Goal: Download file/media

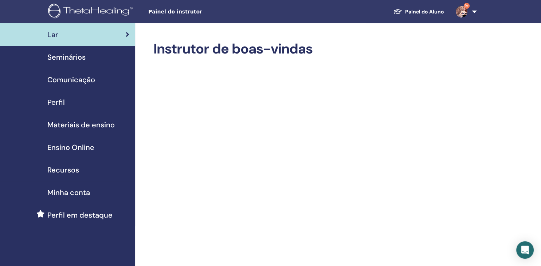
click at [74, 58] on span "Seminários" at bounding box center [66, 57] width 38 height 11
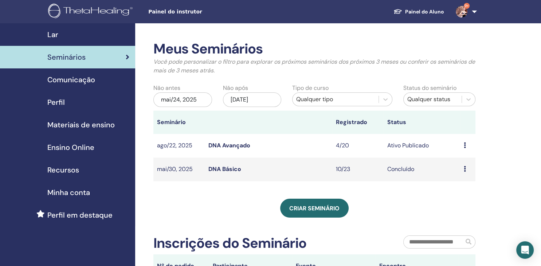
click at [223, 143] on link "DNA Avançado" at bounding box center [230, 146] width 42 height 8
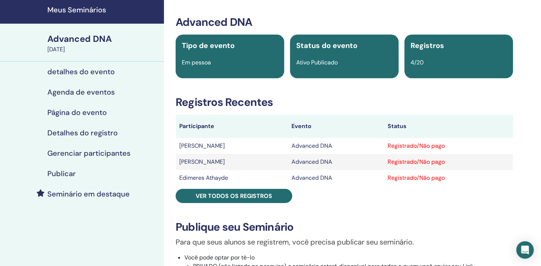
scroll to position [38, 0]
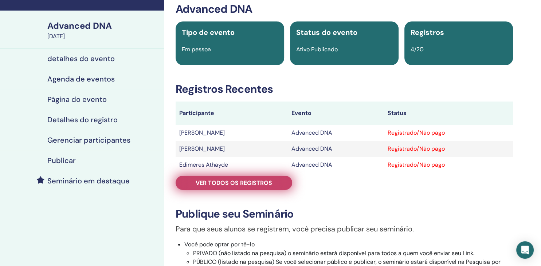
click at [243, 183] on span "Ver todos os registros" at bounding box center [234, 183] width 77 height 8
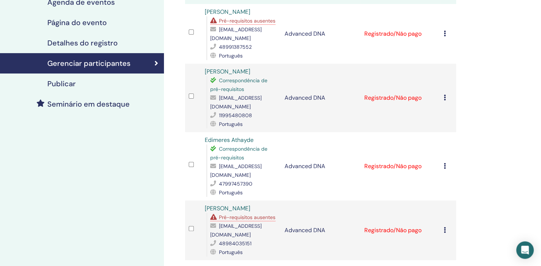
scroll to position [77, 0]
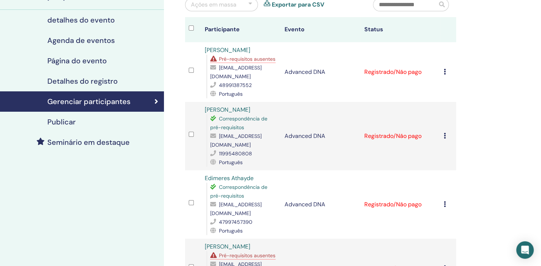
click at [446, 266] on icon at bounding box center [445, 269] width 2 height 6
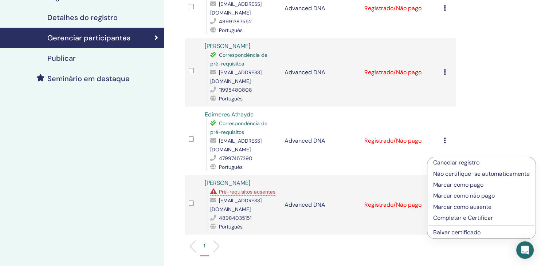
scroll to position [154, 0]
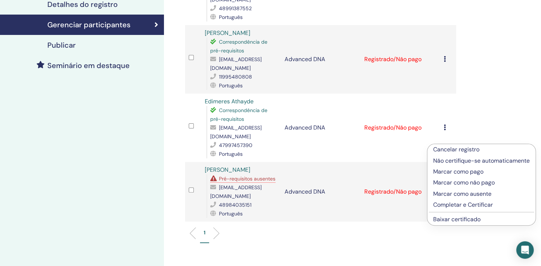
click at [448, 219] on link "Baixar certificado" at bounding box center [456, 220] width 47 height 8
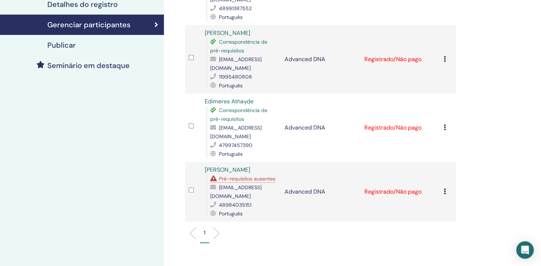
click at [449, 124] on div "Cancelar registro Não certifique-se automaticamente Marcar como pago Marcar com…" at bounding box center [448, 128] width 9 height 9
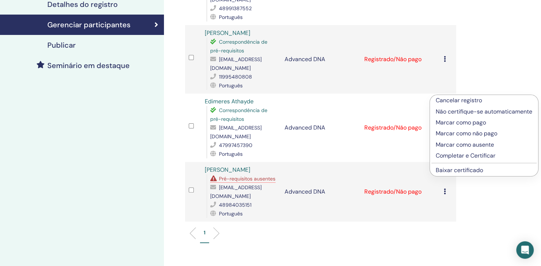
click at [466, 167] on link "Baixar certificado" at bounding box center [459, 171] width 47 height 8
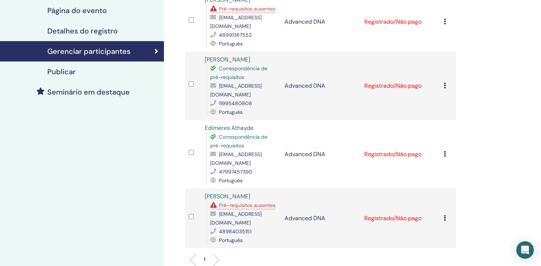
scroll to position [115, 0]
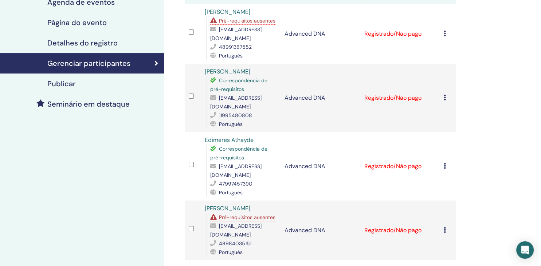
click at [451, 94] on div "Cancelar registro Não certifique-se automaticamente Marcar como pago Marcar com…" at bounding box center [448, 98] width 9 height 9
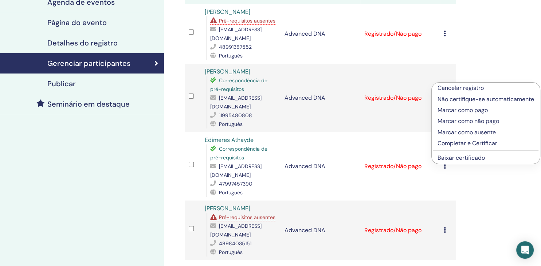
click at [457, 159] on link "Baixar certificado" at bounding box center [461, 158] width 47 height 8
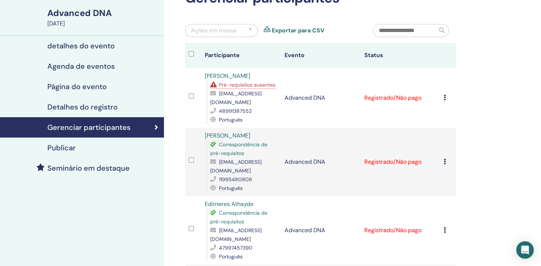
scroll to position [38, 0]
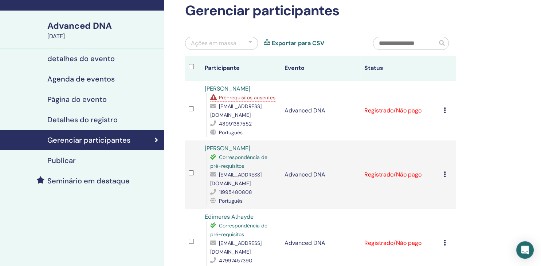
click at [446, 108] on icon at bounding box center [445, 111] width 2 height 6
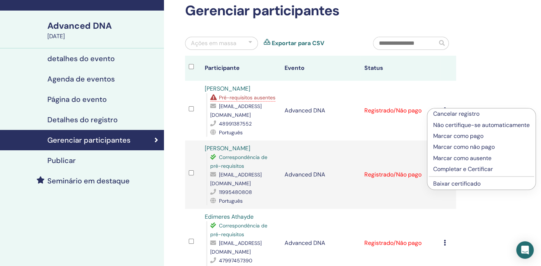
click at [461, 183] on link "Baixar certificado" at bounding box center [456, 184] width 47 height 8
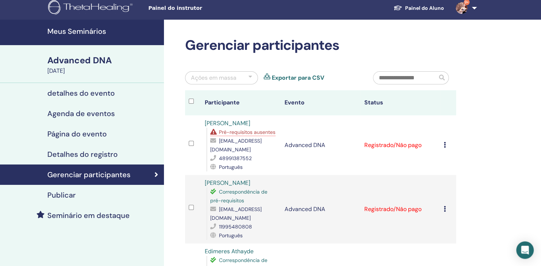
scroll to position [0, 0]
